Goal: Complete application form

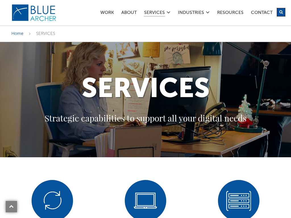
scroll to position [304, 0]
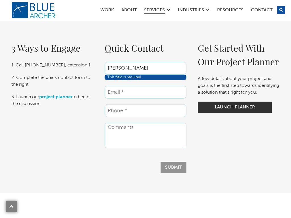
type input "Emma Kim"
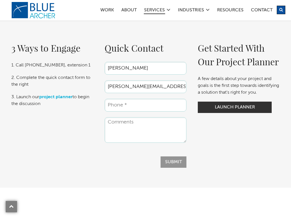
type input "emma@vettedvas.com"
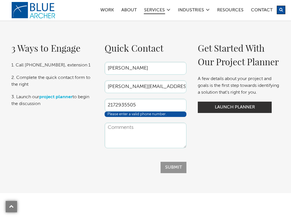
type input "2172935505"
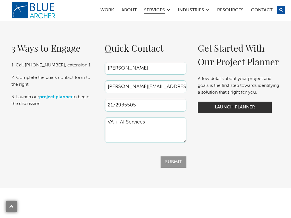
type textarea "VA + AI Services"
click at [173, 162] on input "Submit" at bounding box center [174, 162] width 26 height 11
